Goal: Task Accomplishment & Management: Use online tool/utility

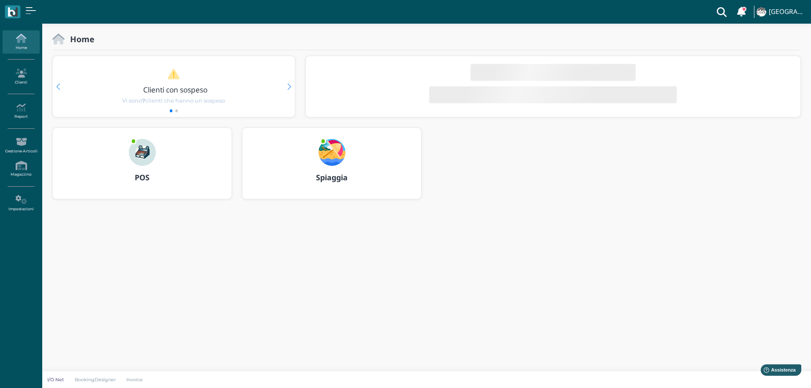
click at [331, 155] on img at bounding box center [332, 152] width 27 height 27
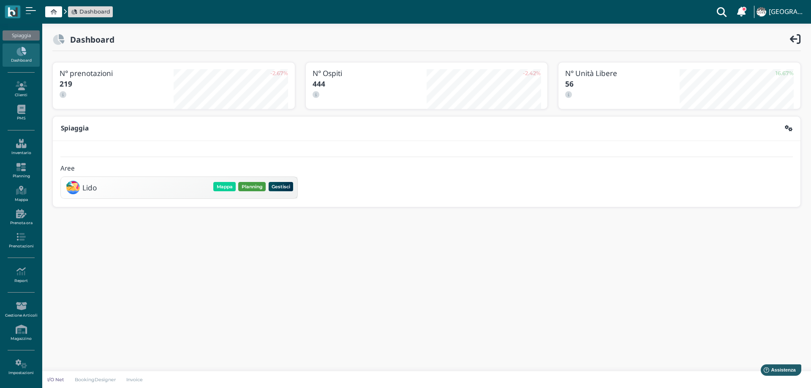
click at [251, 188] on button "Planning" at bounding box center [251, 186] width 27 height 9
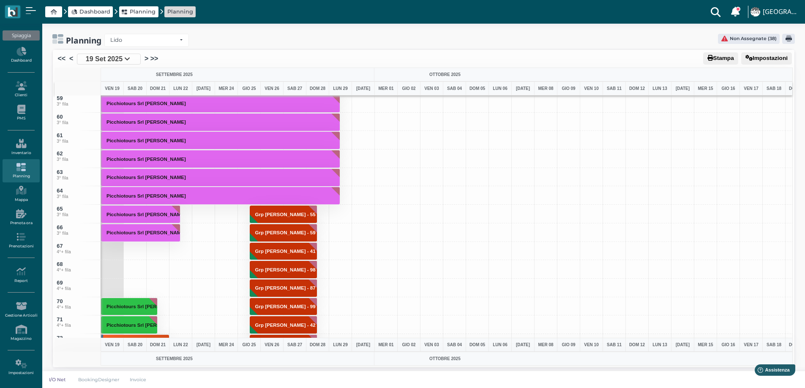
scroll to position [1183, 0]
